Goal: Information Seeking & Learning: Learn about a topic

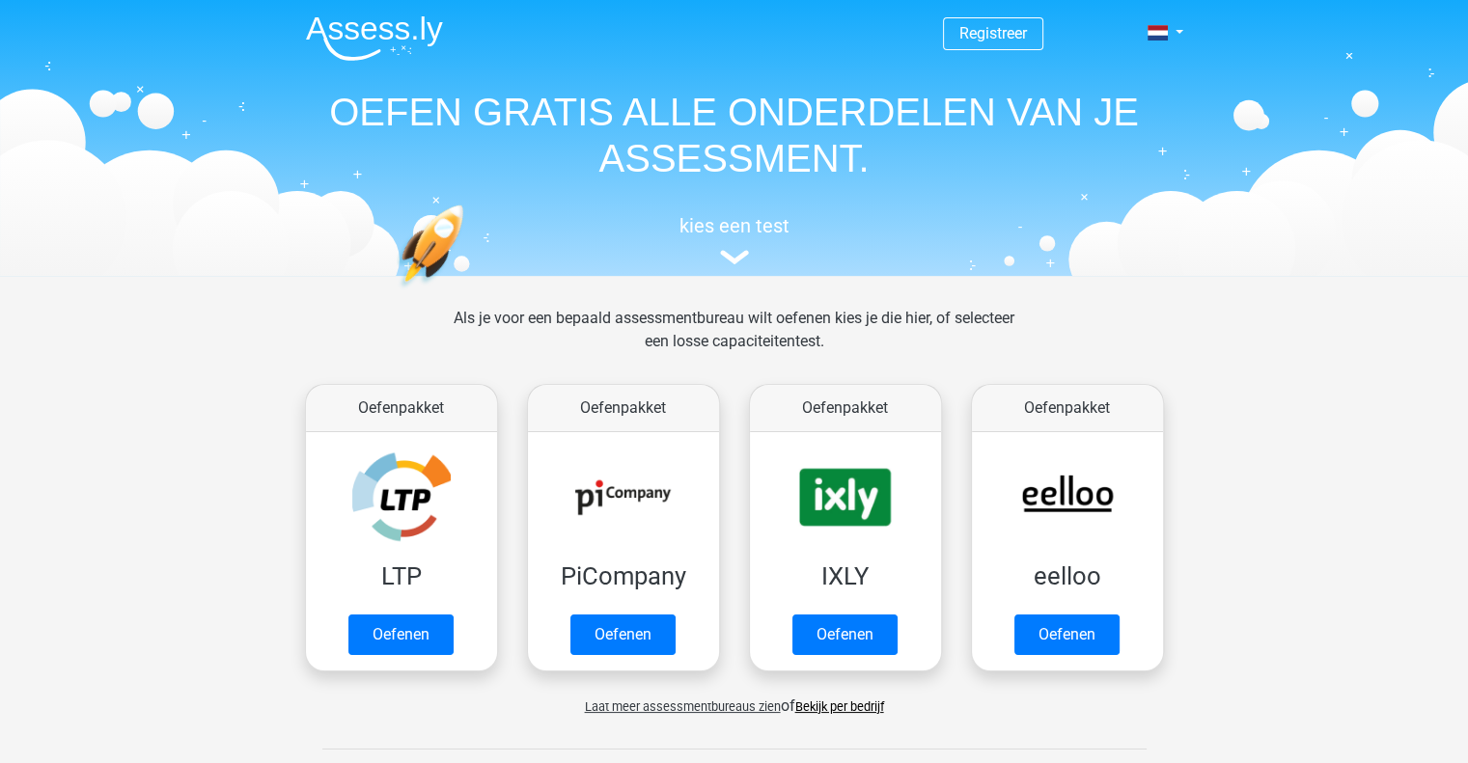
click at [297, 604] on div "Oefenpakket LTP Oefenen" at bounding box center [401, 527] width 222 height 303
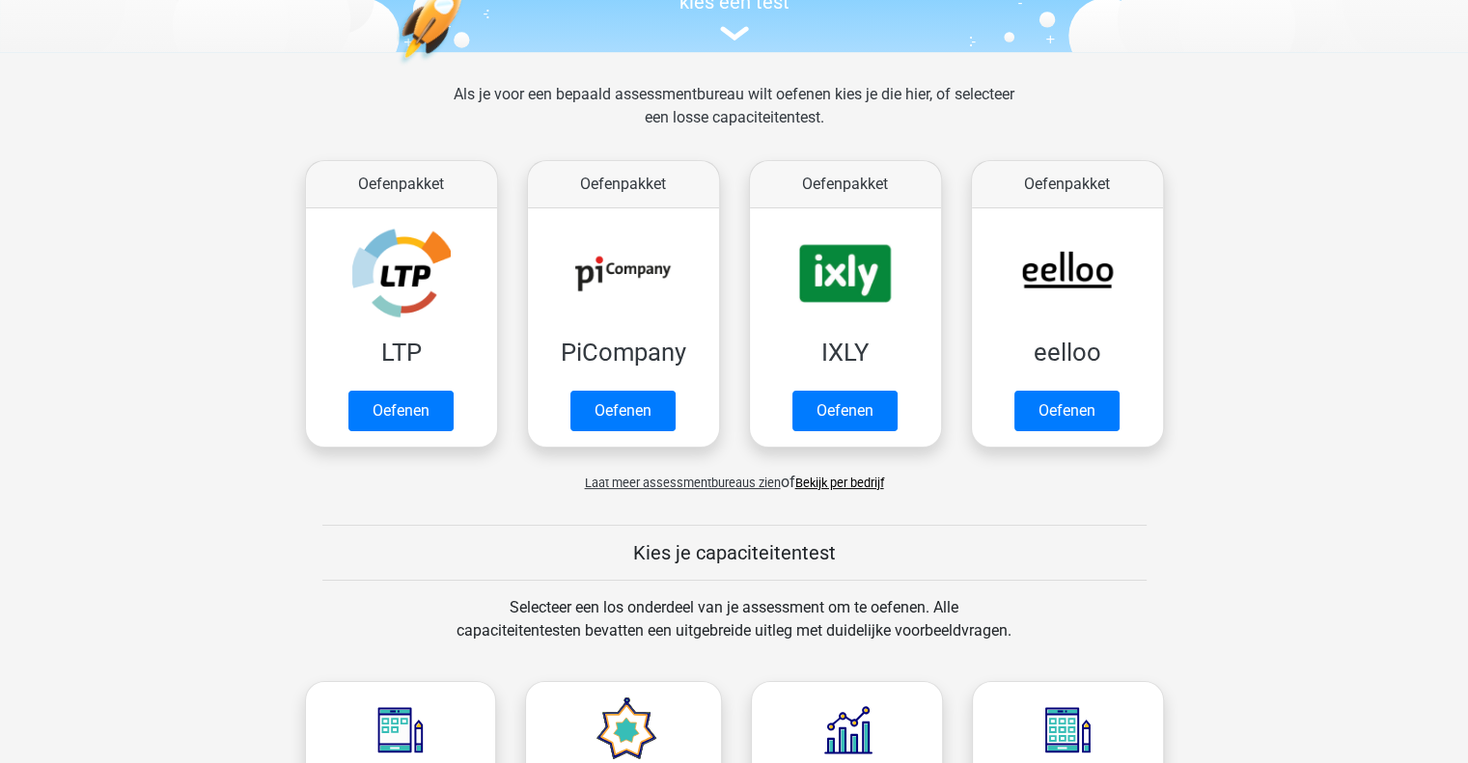
scroll to position [417, 0]
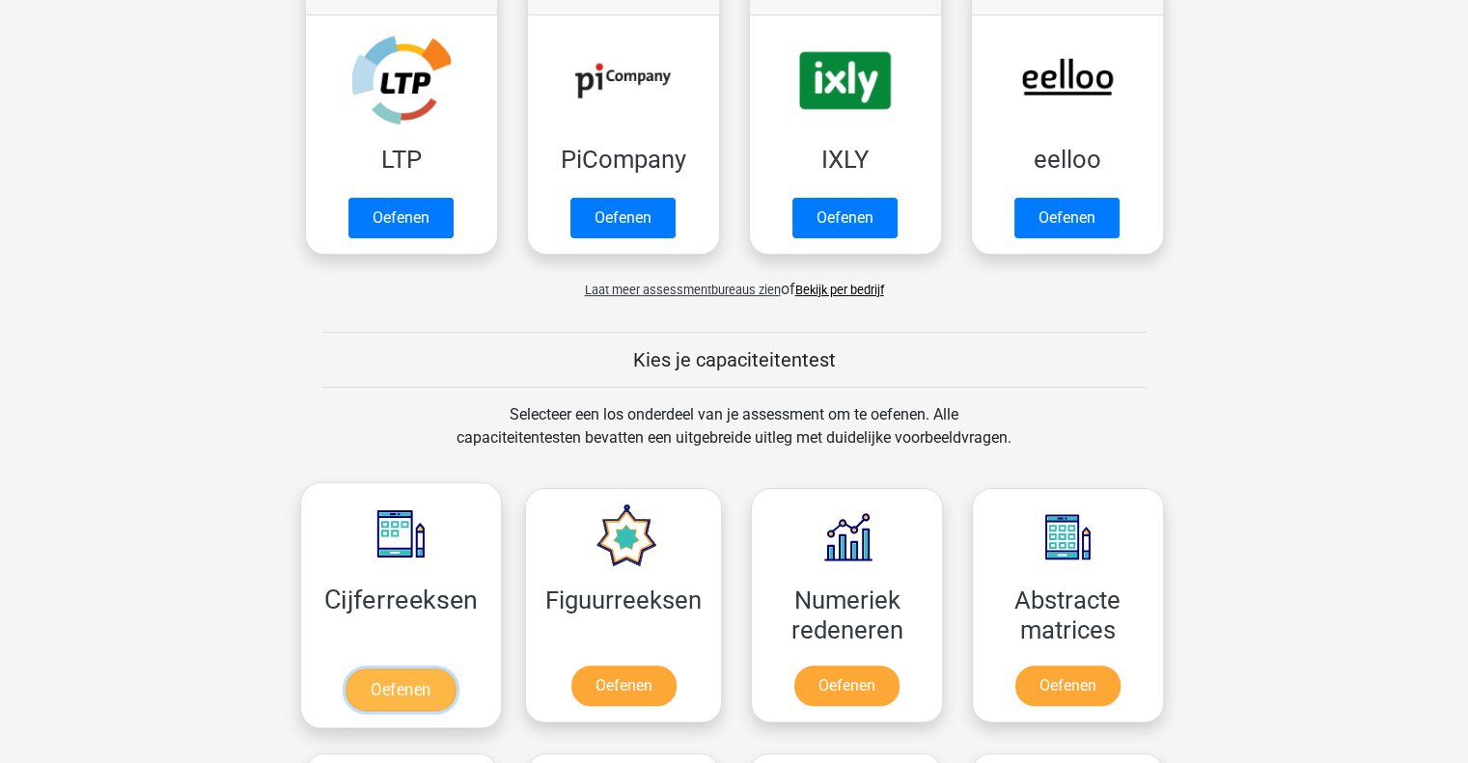
click at [387, 692] on link "Oefenen" at bounding box center [400, 690] width 110 height 42
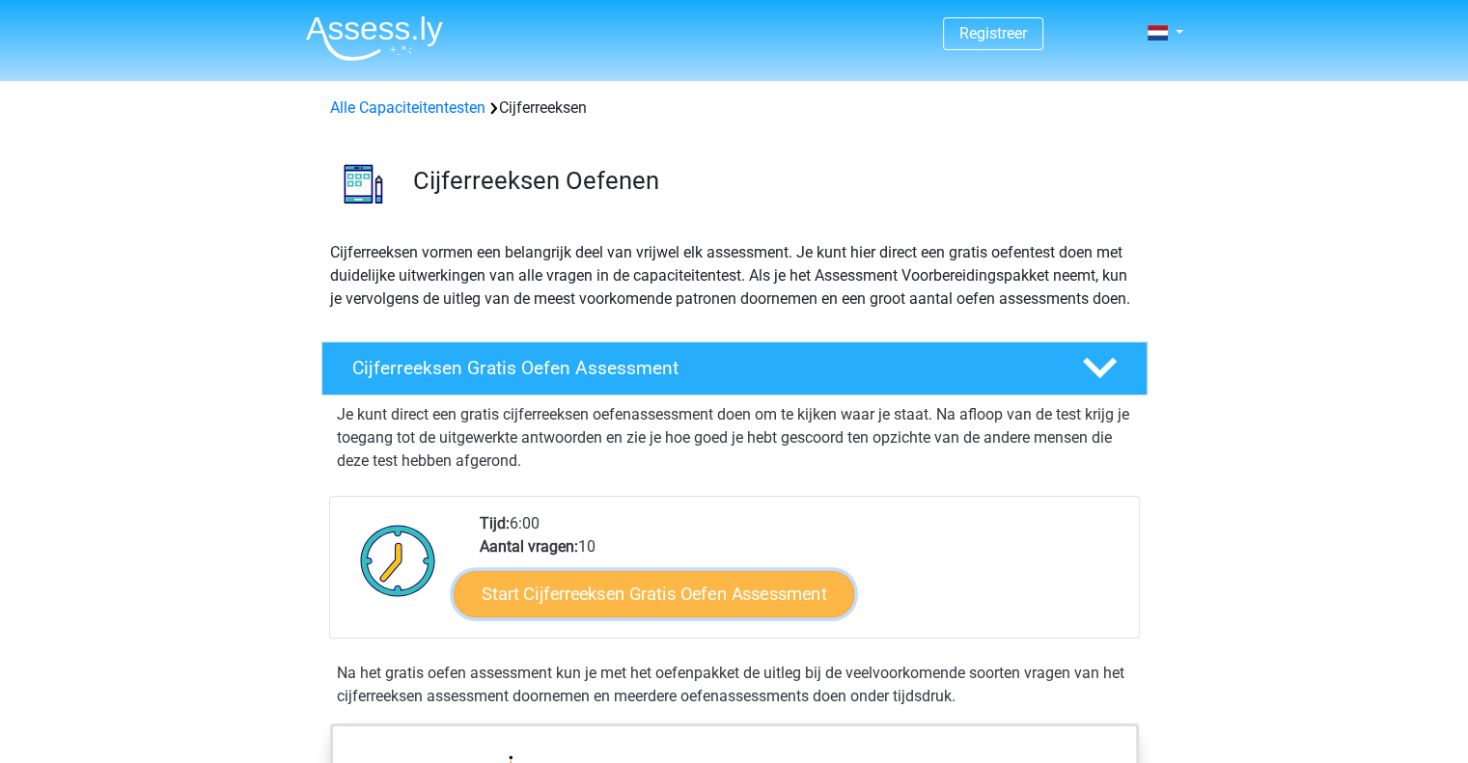
click at [609, 617] on link "Start Cijferreeksen Gratis Oefen Assessment" at bounding box center [654, 593] width 400 height 46
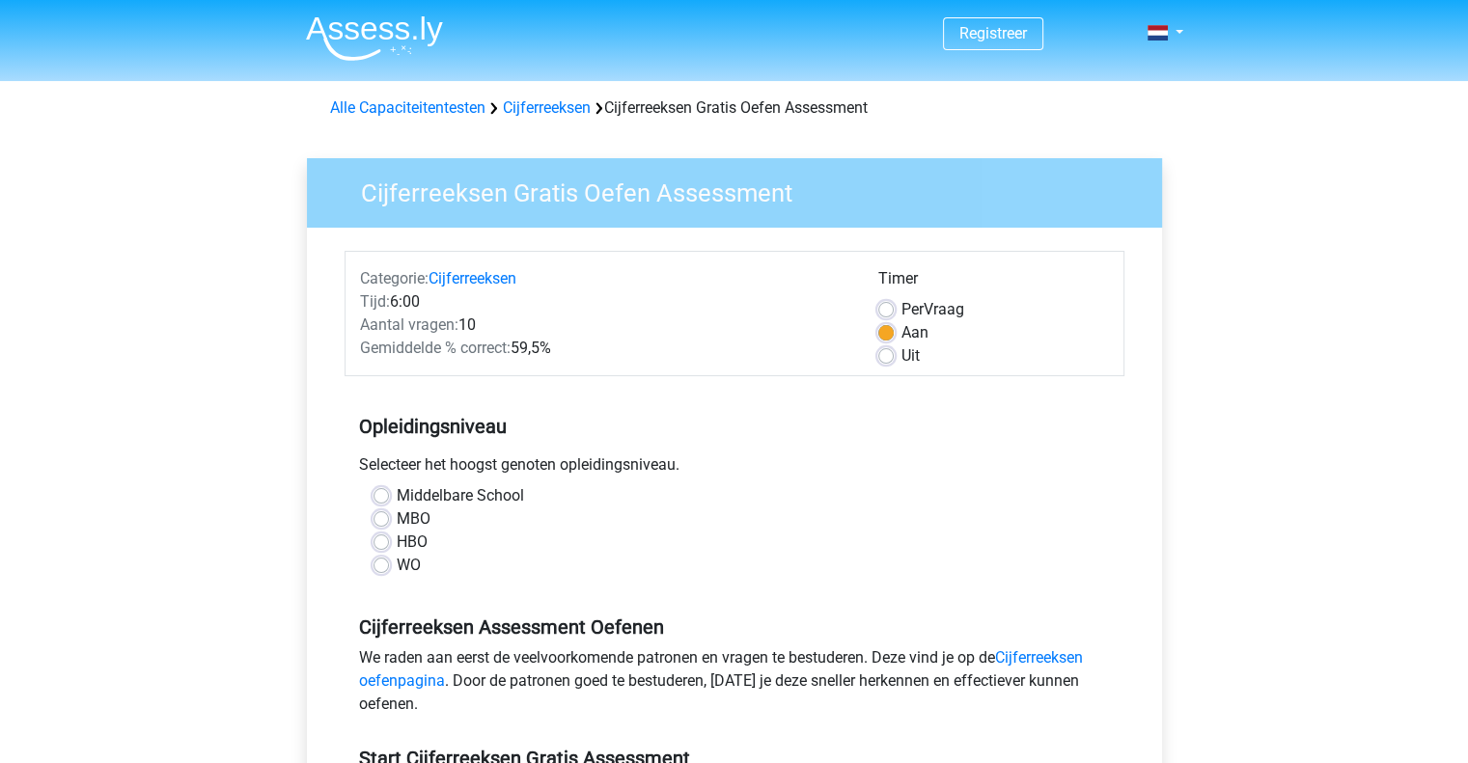
click at [391, 492] on div "Middelbare School" at bounding box center [734, 495] width 722 height 23
click at [876, 360] on div "Timer Per Vraag Aan Uit" at bounding box center [994, 317] width 260 height 100
click at [894, 356] on div "Uit" at bounding box center [993, 355] width 231 height 23
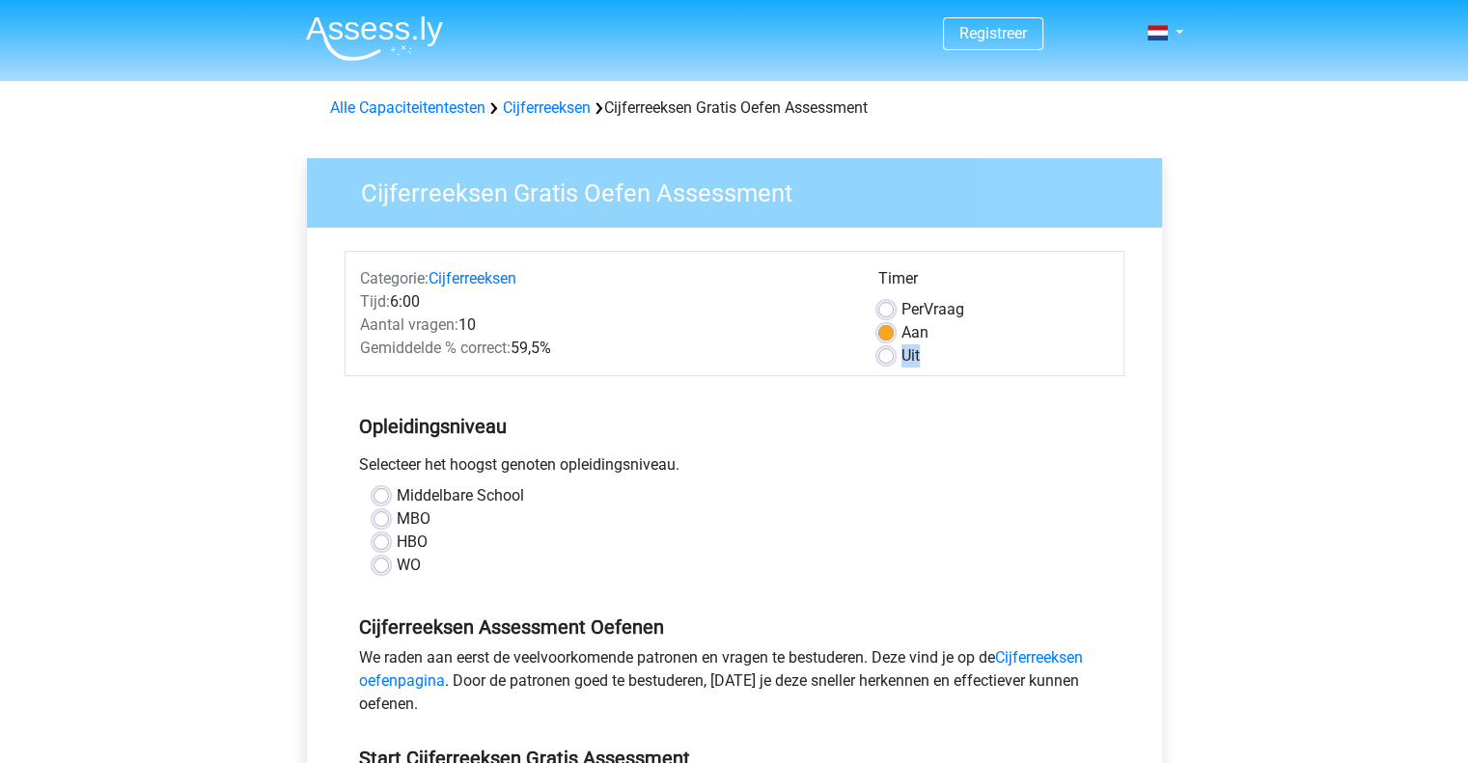
click at [901, 355] on label "Uit" at bounding box center [910, 355] width 18 height 23
click at [889, 355] on input "Uit" at bounding box center [885, 353] width 15 height 19
radio input "true"
click at [901, 355] on label "Uit" at bounding box center [910, 355] width 18 height 23
click at [889, 355] on input "Uit" at bounding box center [885, 353] width 15 height 19
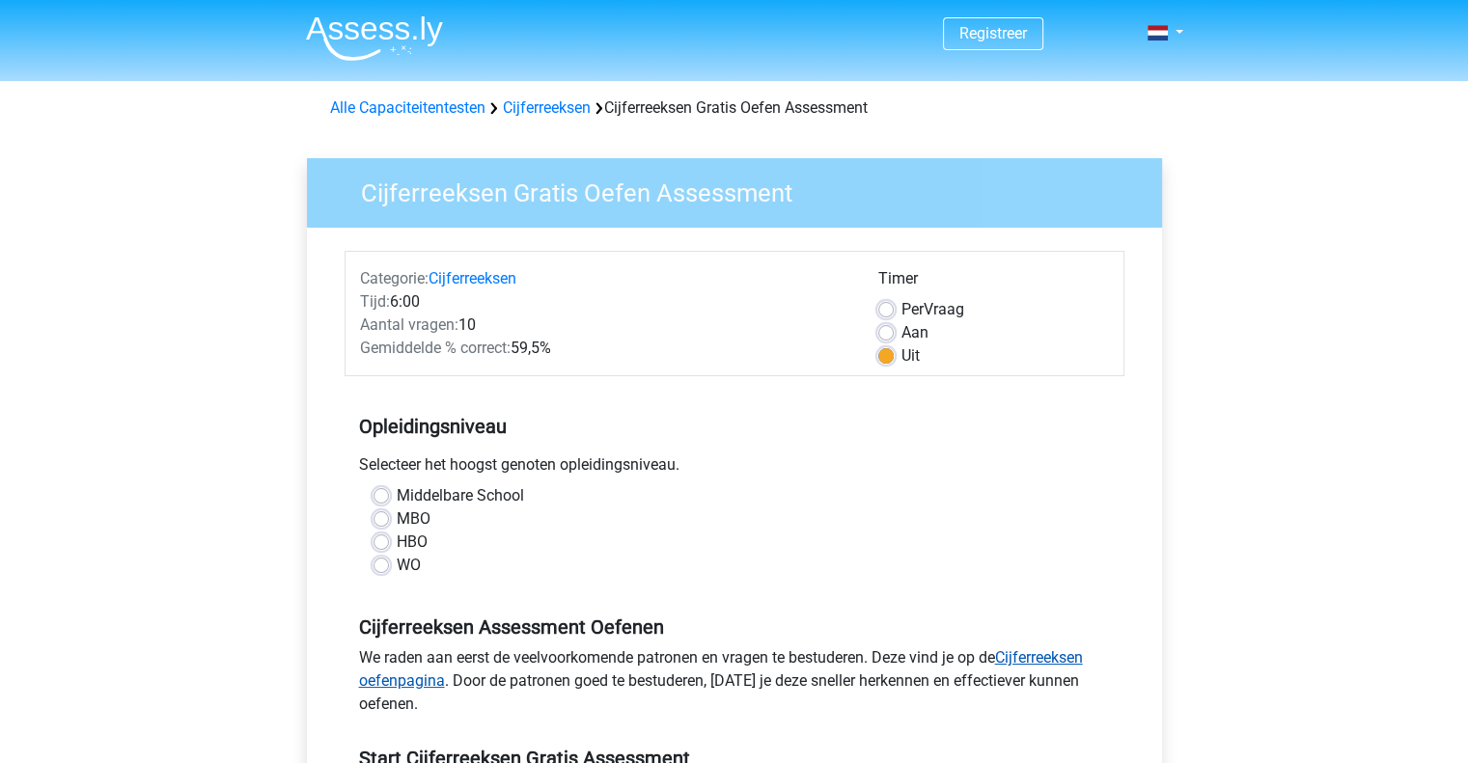
click at [1053, 659] on link "Cijferreeksen oefenpagina" at bounding box center [721, 668] width 724 height 41
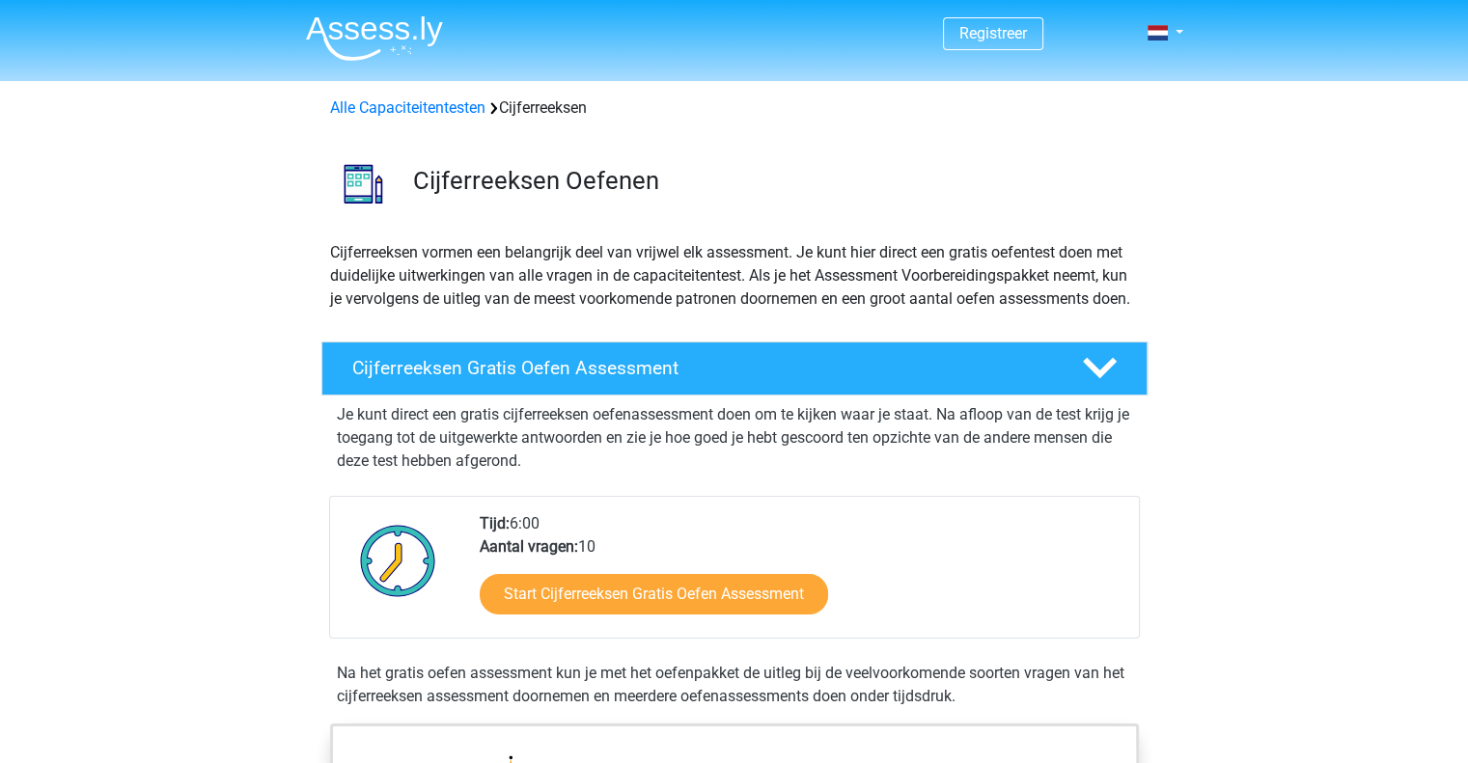
click at [1053, 638] on div "Start Cijferreeksen Gratis Oefen Assessment" at bounding box center [802, 598] width 644 height 79
click at [591, 379] on h4 "Cijferreeksen Gratis Oefen Assessment" at bounding box center [701, 368] width 699 height 22
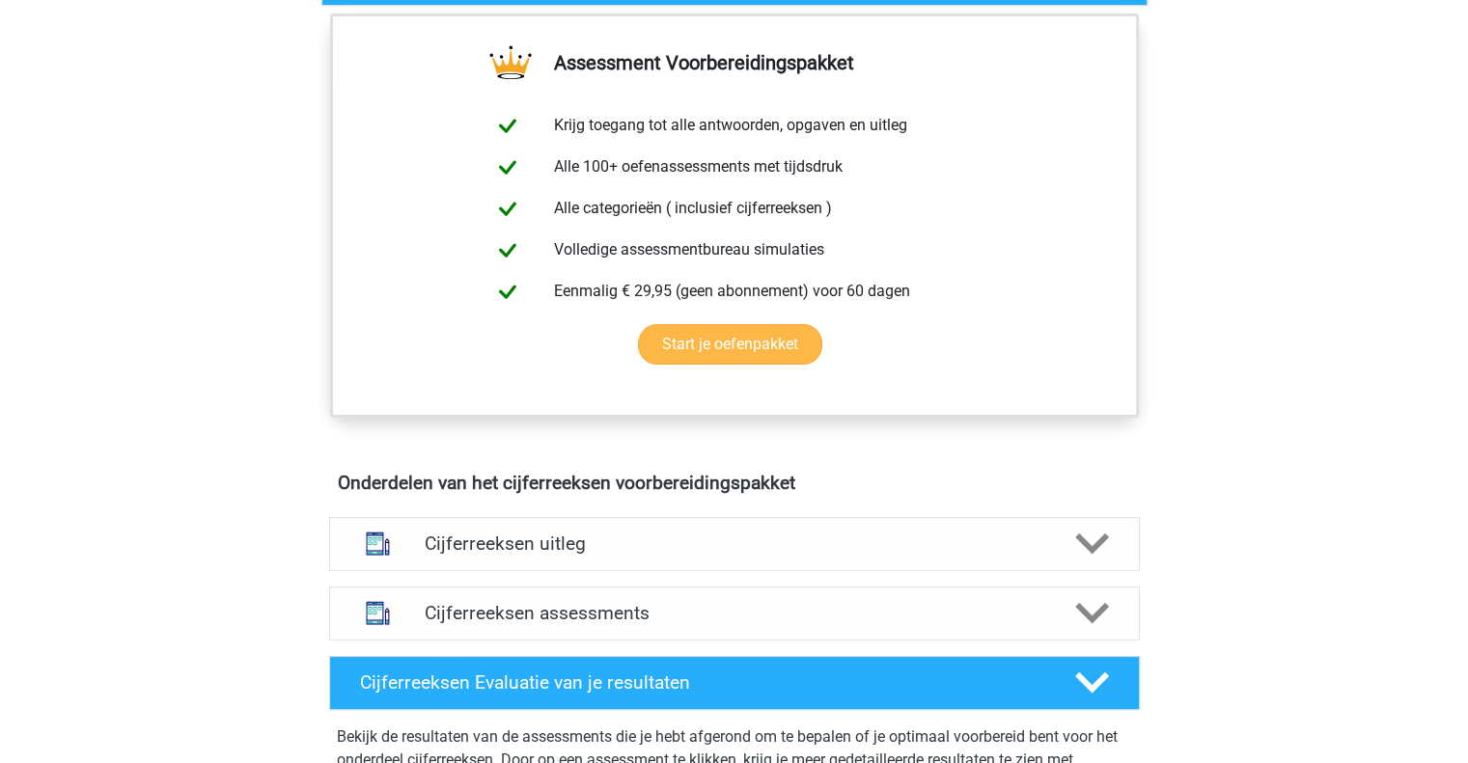
scroll to position [388, 0]
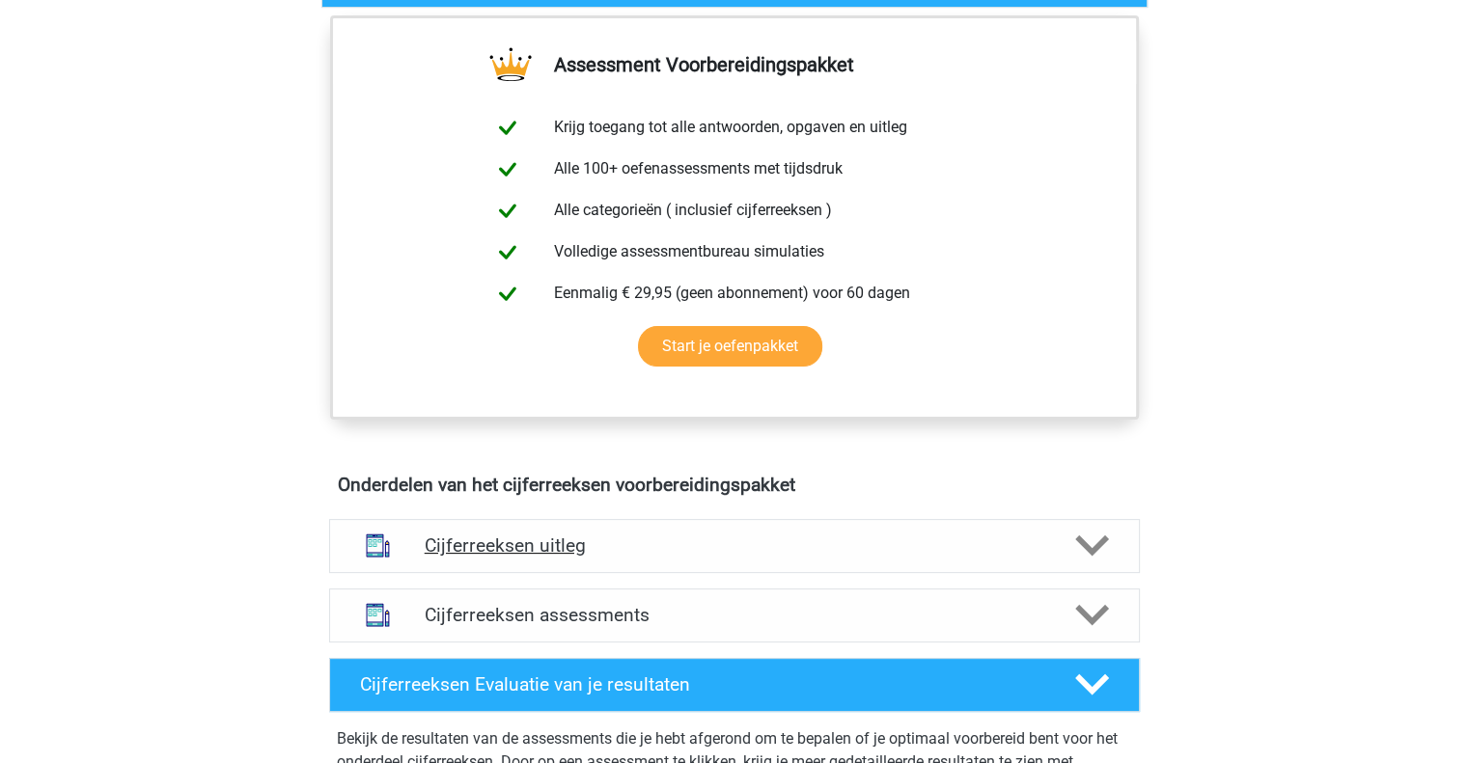
click at [1097, 559] on icon at bounding box center [1092, 546] width 34 height 34
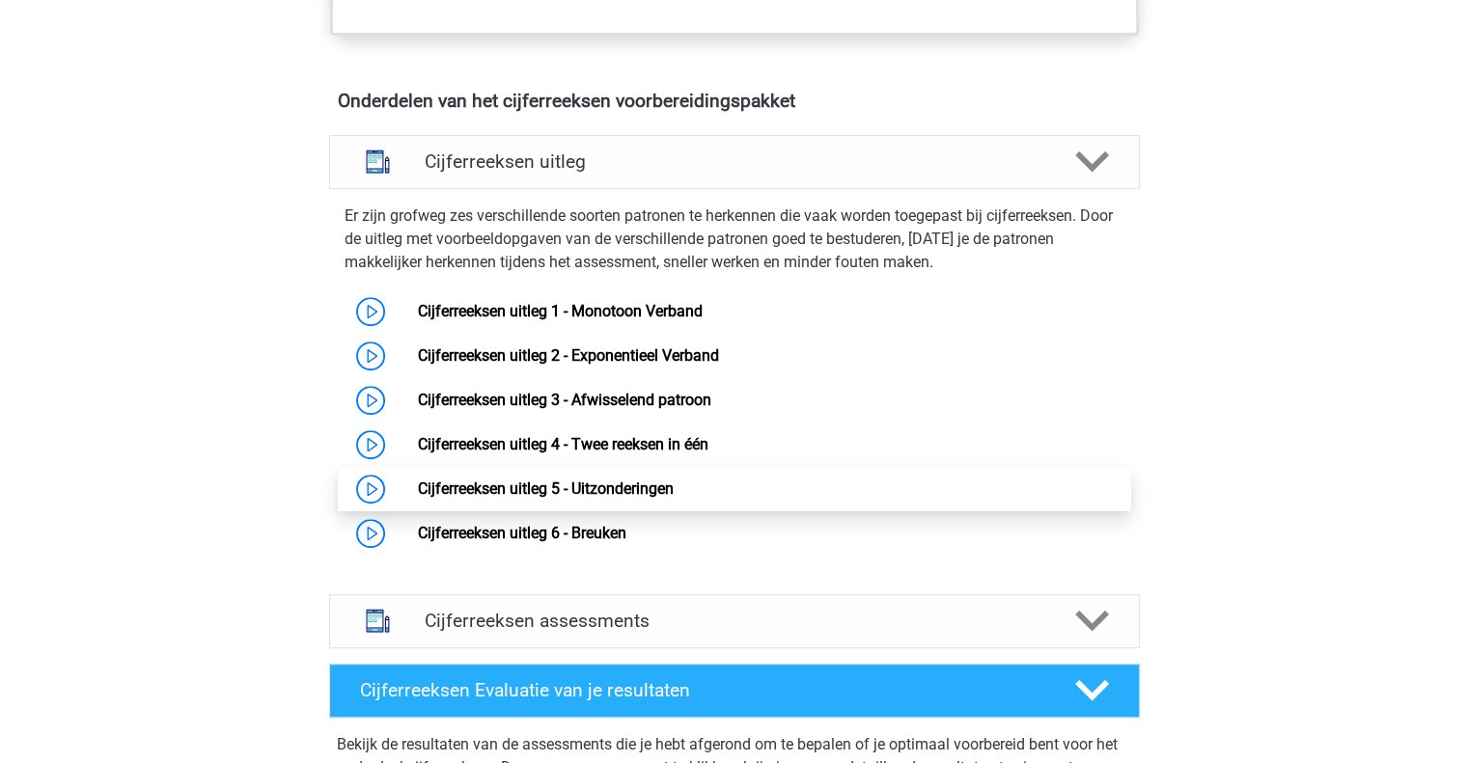
scroll to position [774, 0]
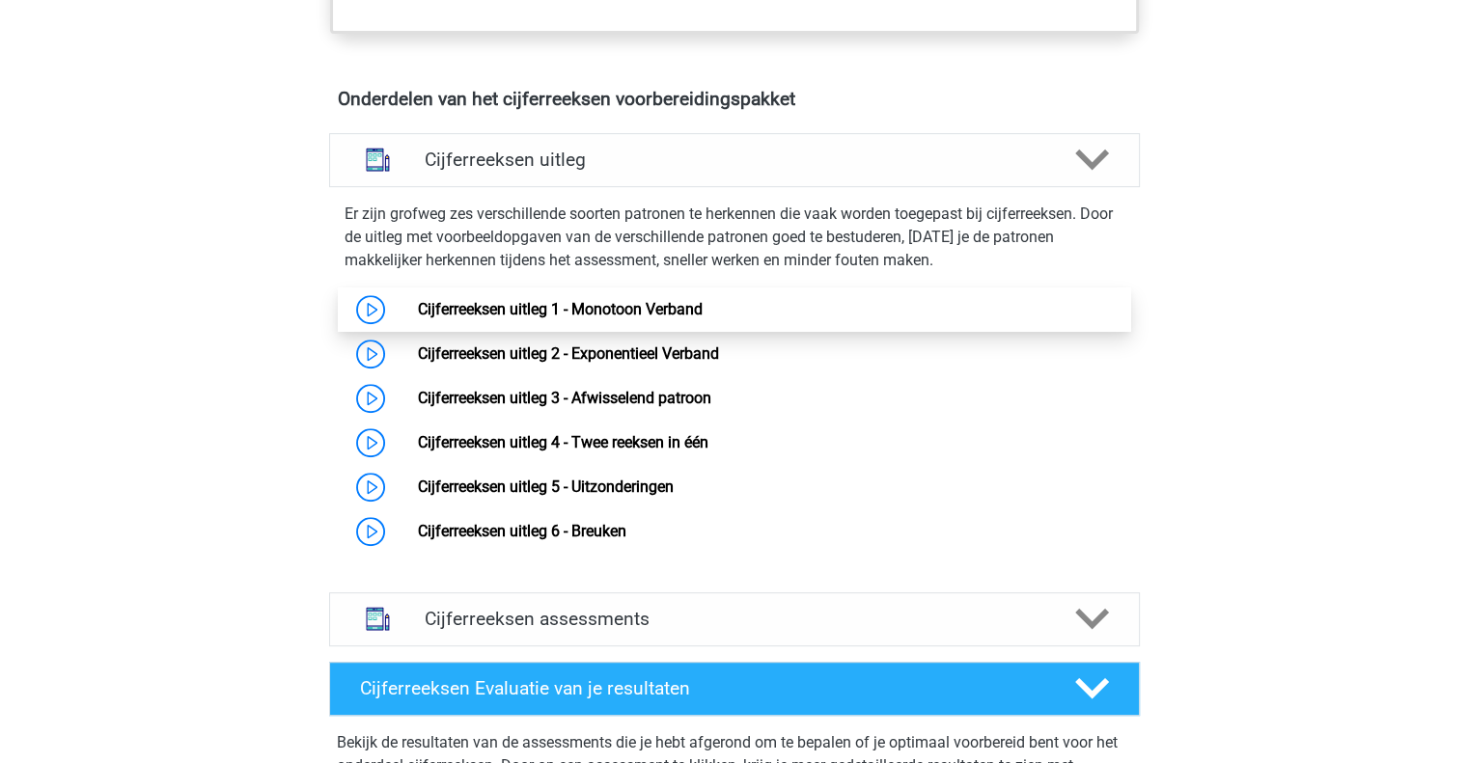
click at [564, 318] on link "Cijferreeksen uitleg 1 - Monotoon Verband" at bounding box center [560, 309] width 285 height 18
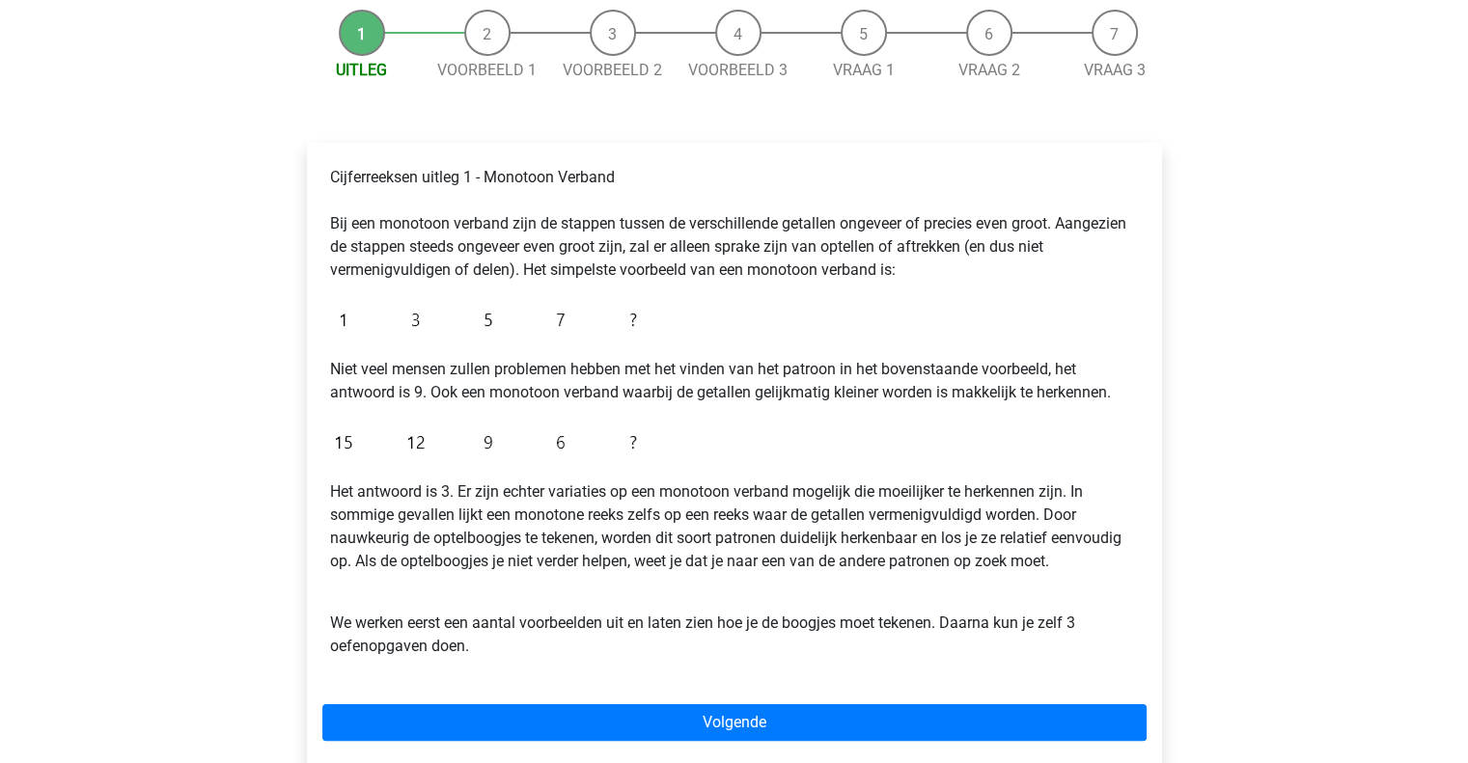
scroll to position [262, 0]
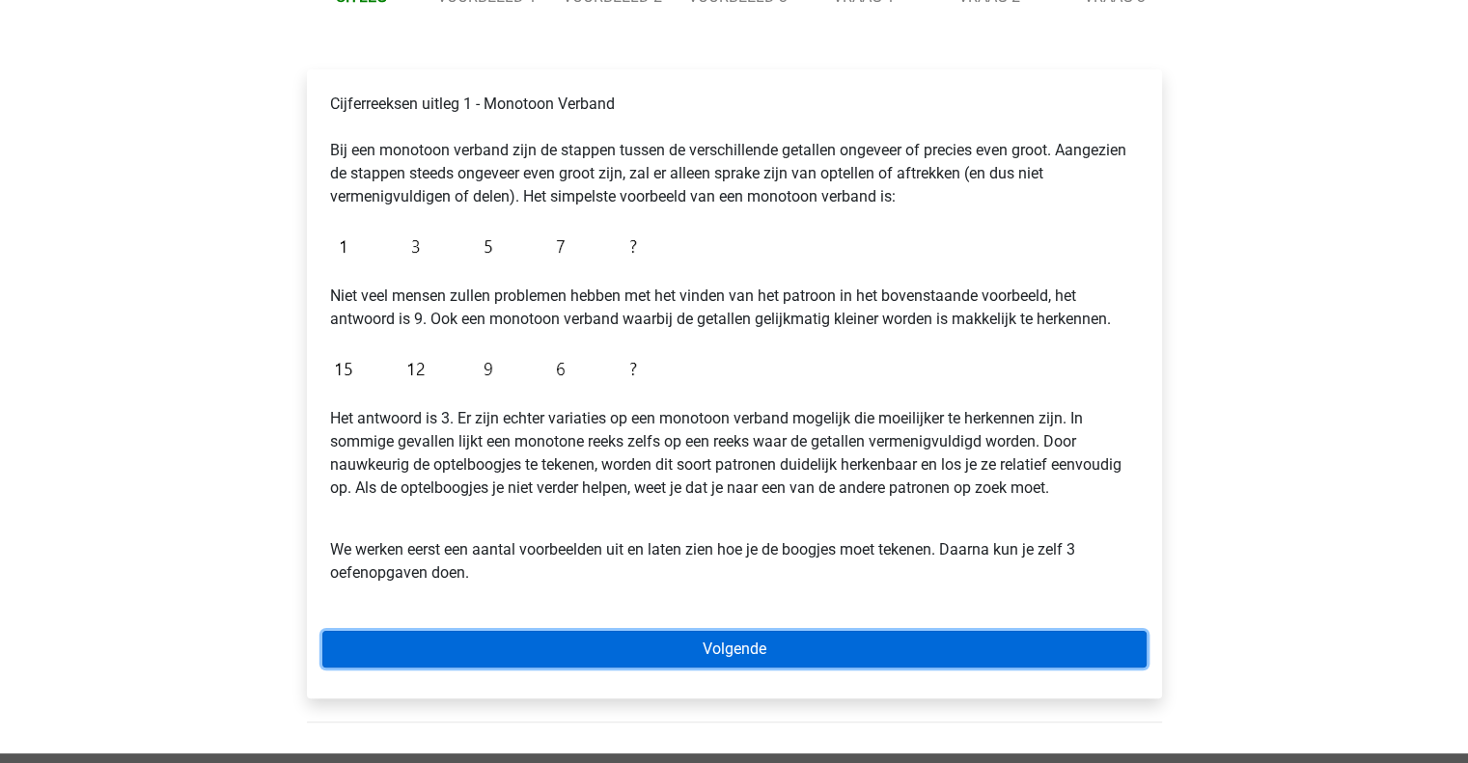
click at [745, 635] on link "Volgende" at bounding box center [734, 649] width 824 height 37
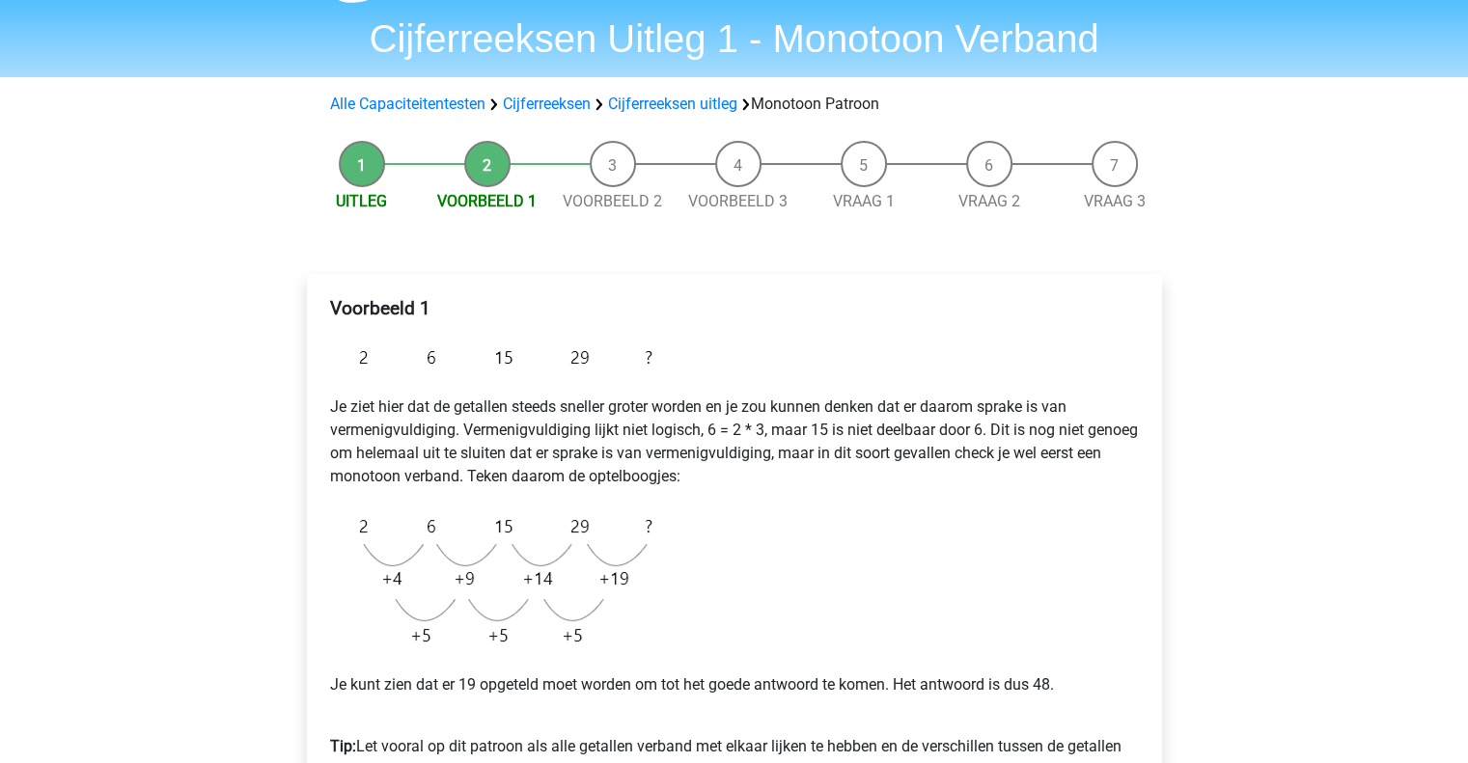
scroll to position [57, 0]
click at [1058, 317] on h4 "Voorbeeld 1" at bounding box center [734, 309] width 809 height 22
